Goal: Navigation & Orientation: Find specific page/section

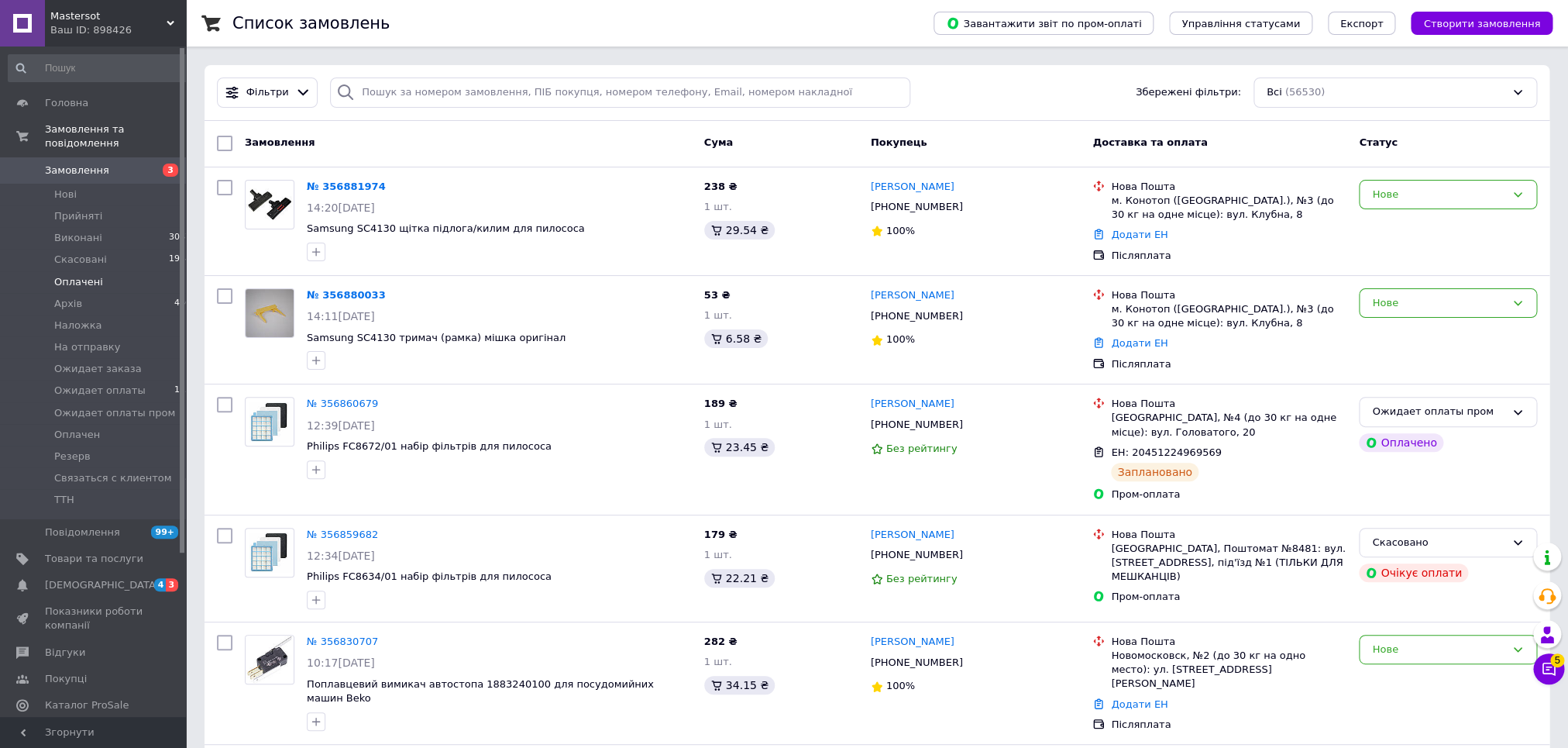
click at [90, 276] on span "Оплачені" at bounding box center [79, 282] width 49 height 14
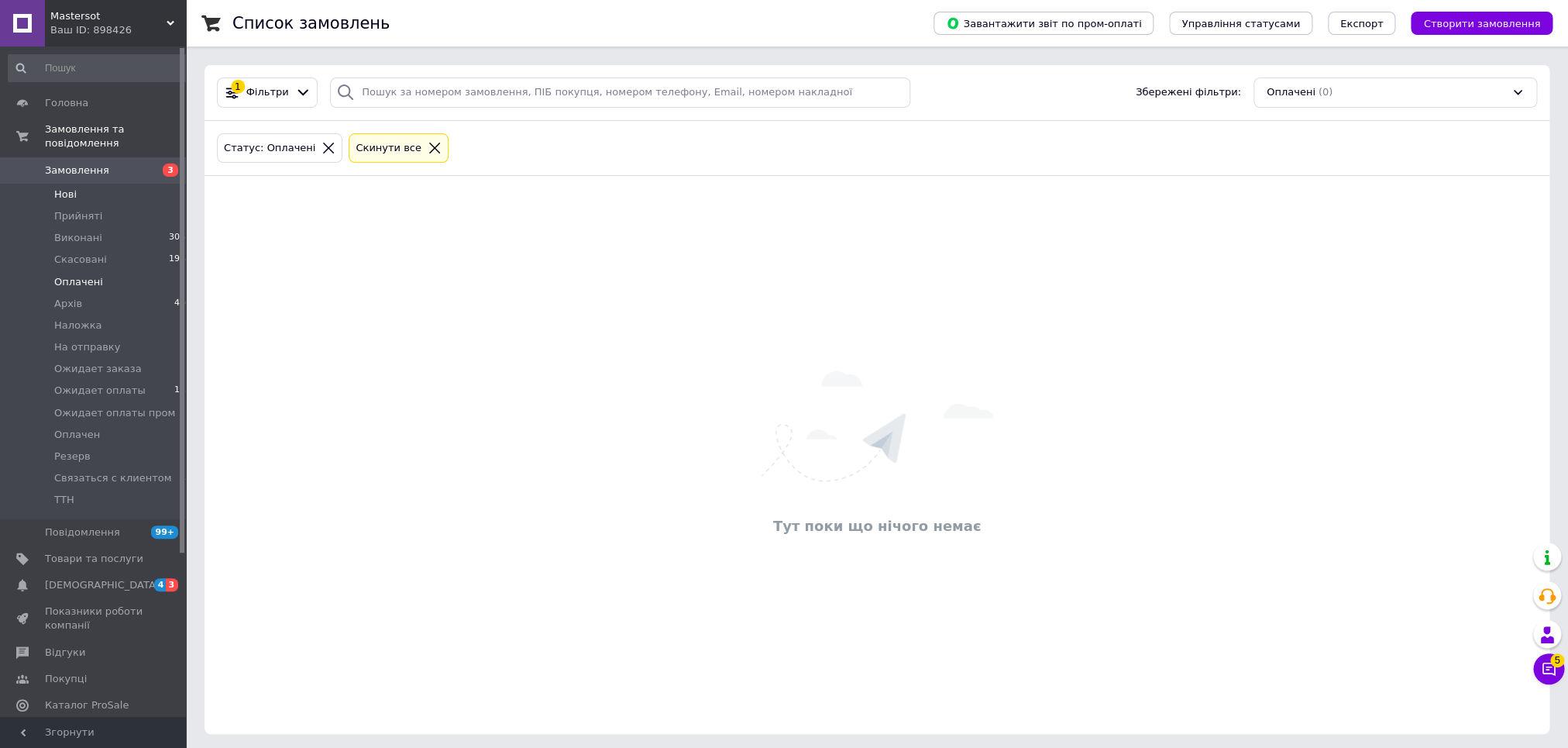
click at [65, 188] on span "Нові" at bounding box center [65, 194] width 22 height 14
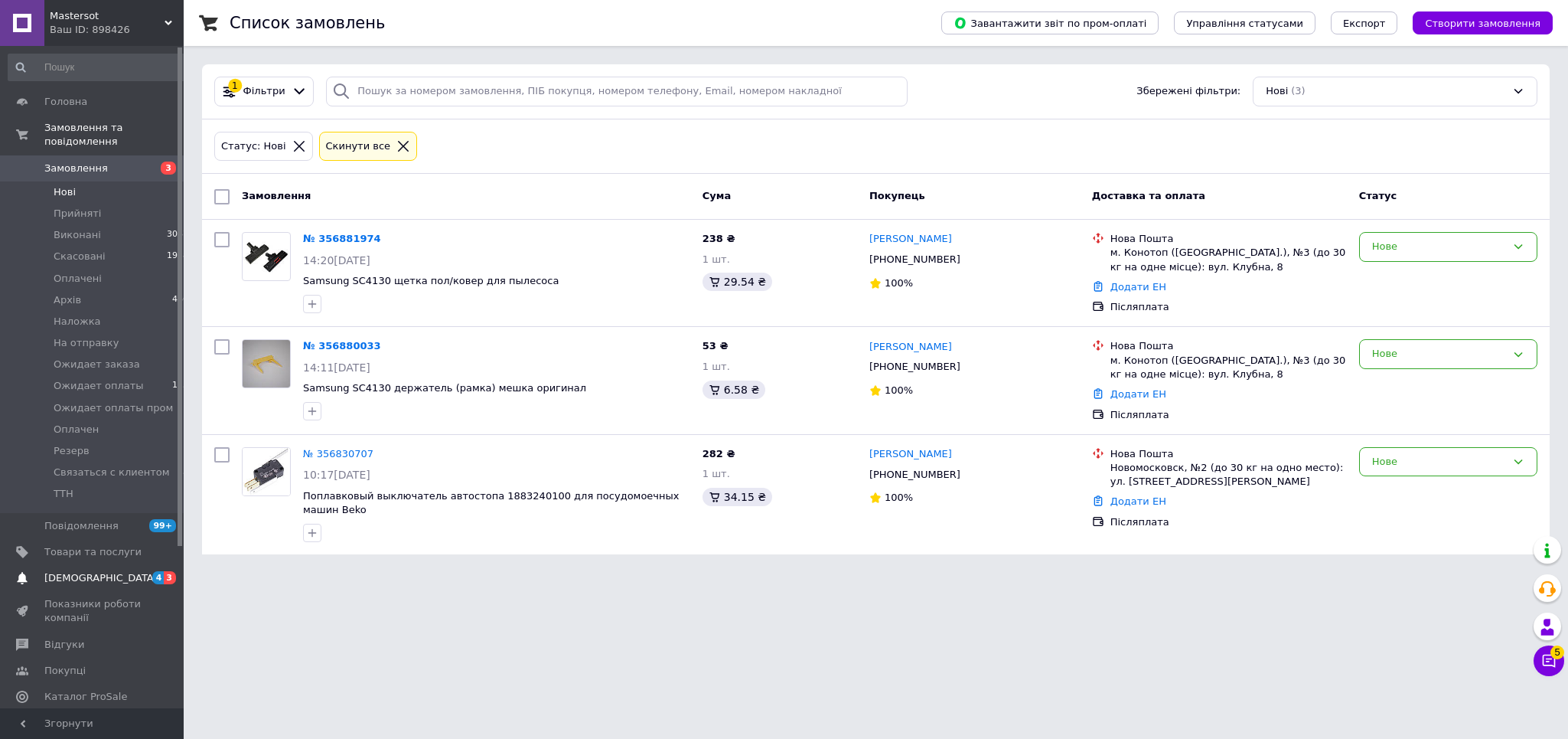
click at [92, 571] on span "[DEMOGRAPHIC_DATA]" at bounding box center [101, 578] width 114 height 14
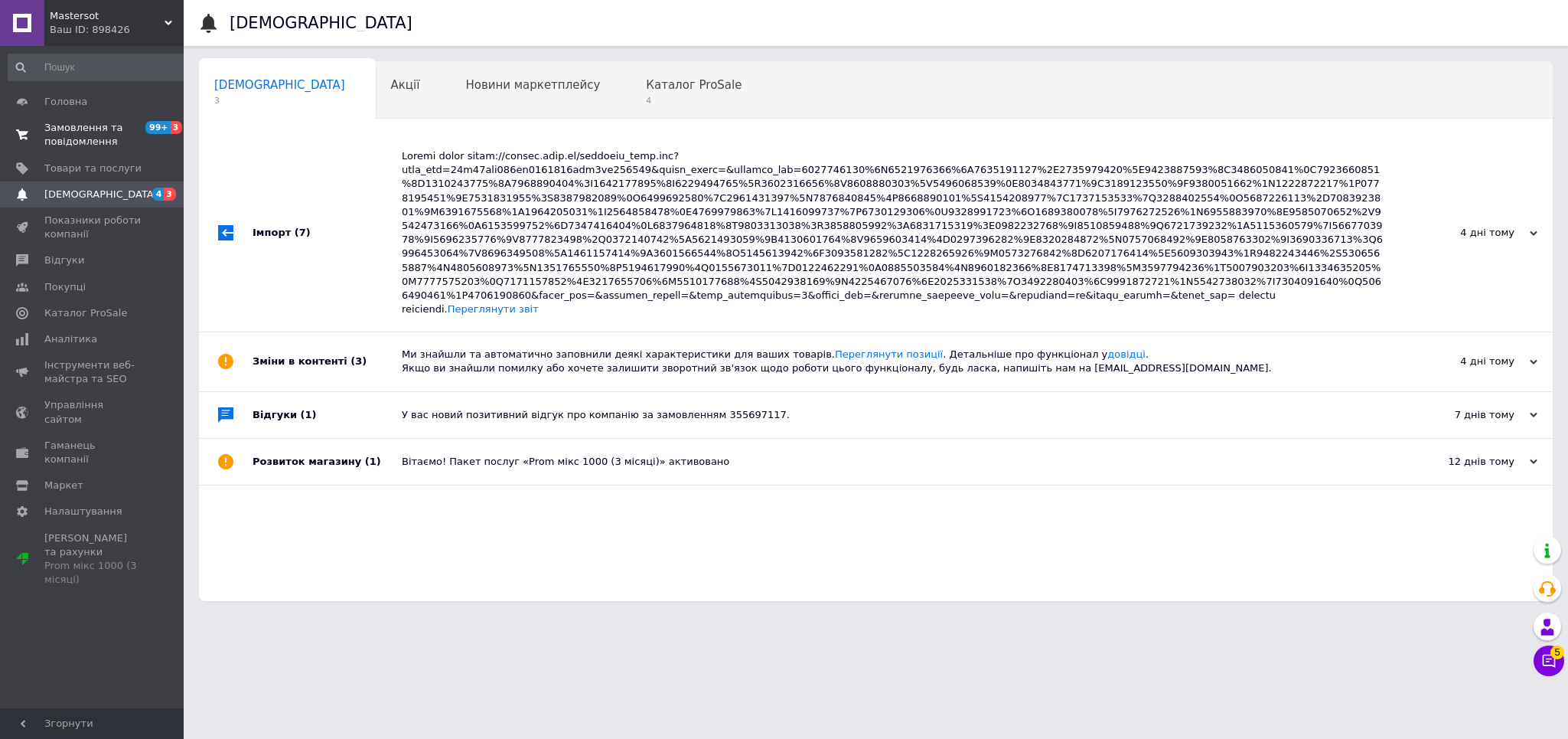
click at [96, 142] on span "Замовлення та повідомлення" at bounding box center [92, 135] width 97 height 28
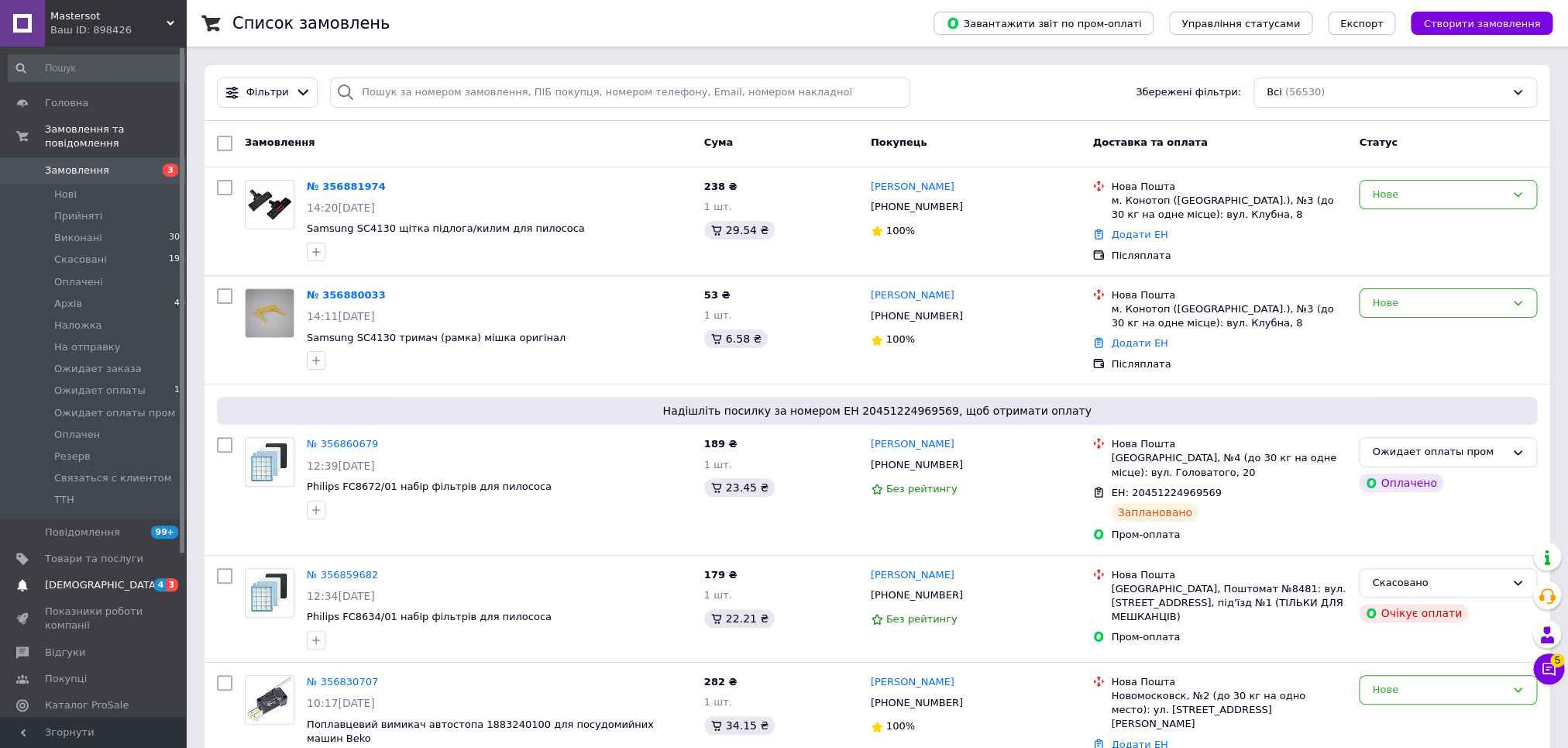
click at [74, 578] on span "[DEMOGRAPHIC_DATA]" at bounding box center [102, 585] width 115 height 14
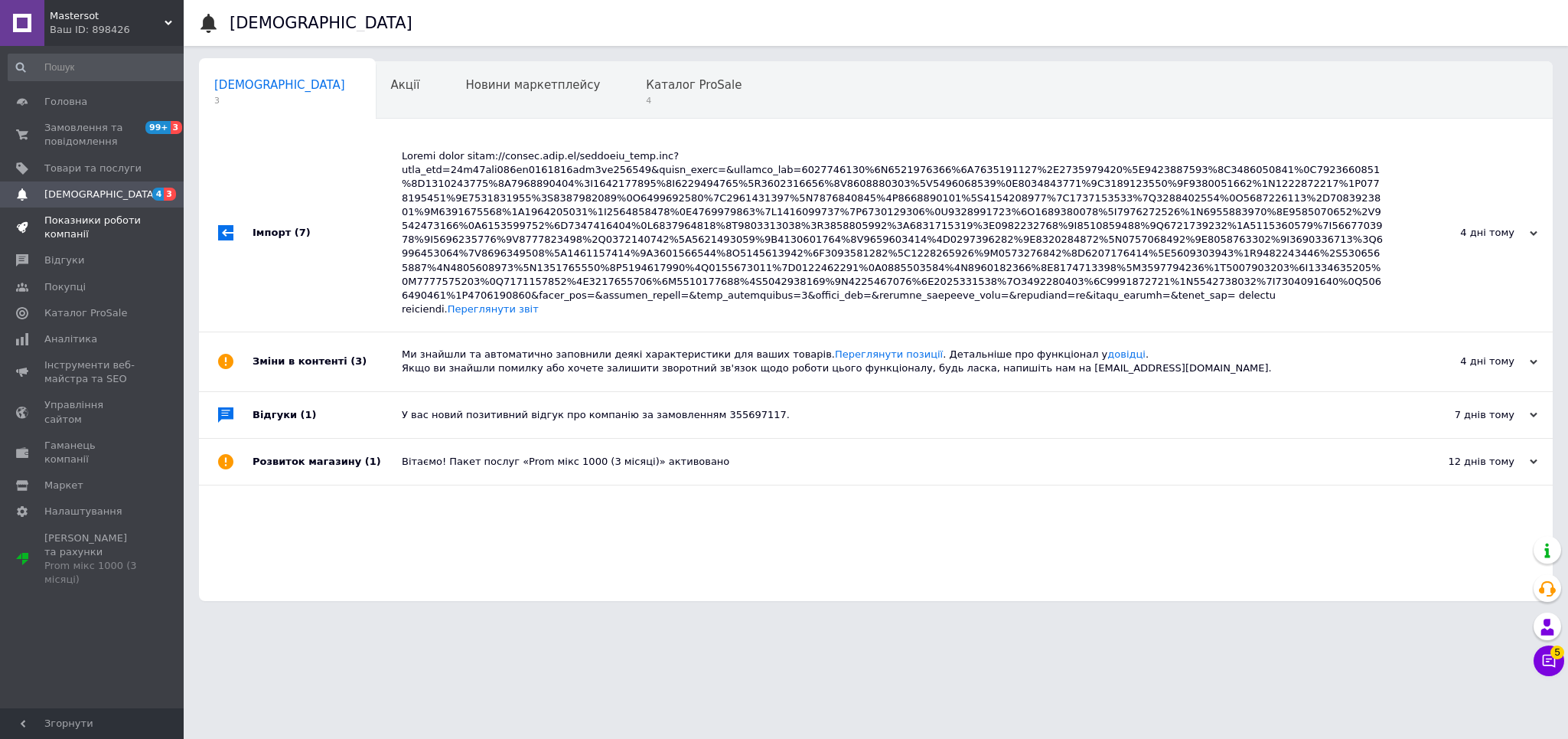
click at [83, 224] on span "Показники роботи компанії" at bounding box center [92, 227] width 97 height 28
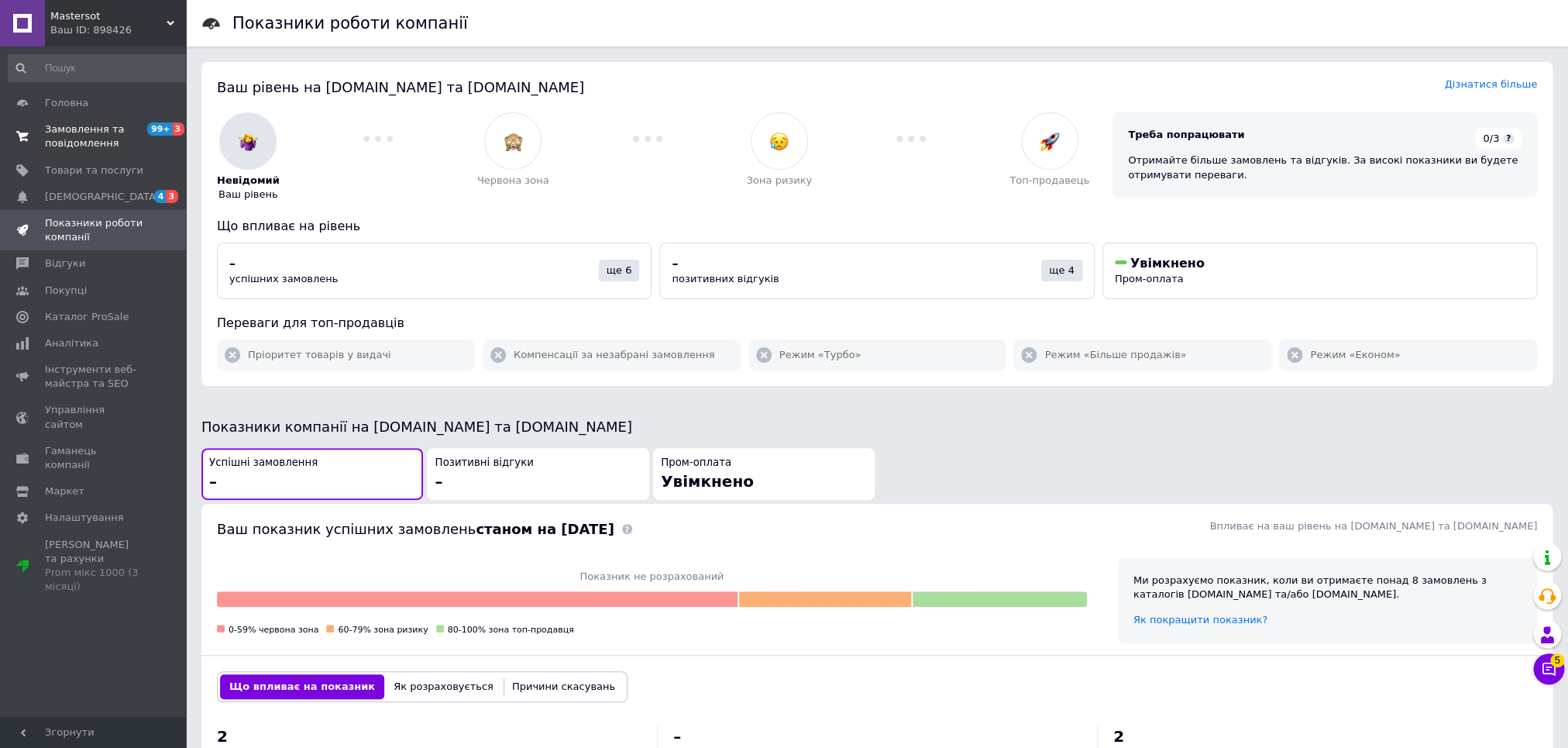
click at [79, 140] on span "Замовлення та повідомлення" at bounding box center [93, 137] width 98 height 28
